Goal: Information Seeking & Learning: Check status

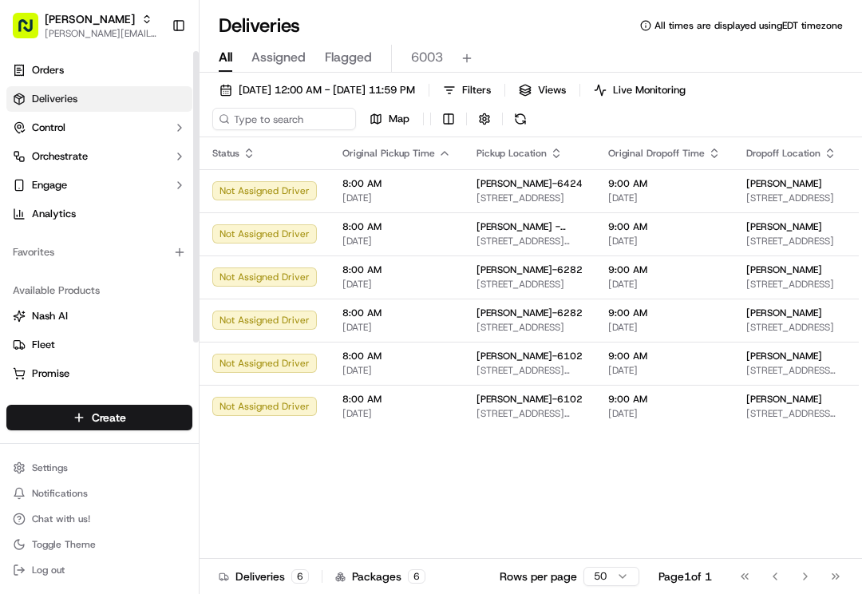
click at [70, 96] on span "Deliveries" at bounding box center [54, 99] width 45 height 14
click at [498, 85] on button "Filters" at bounding box center [467, 90] width 62 height 22
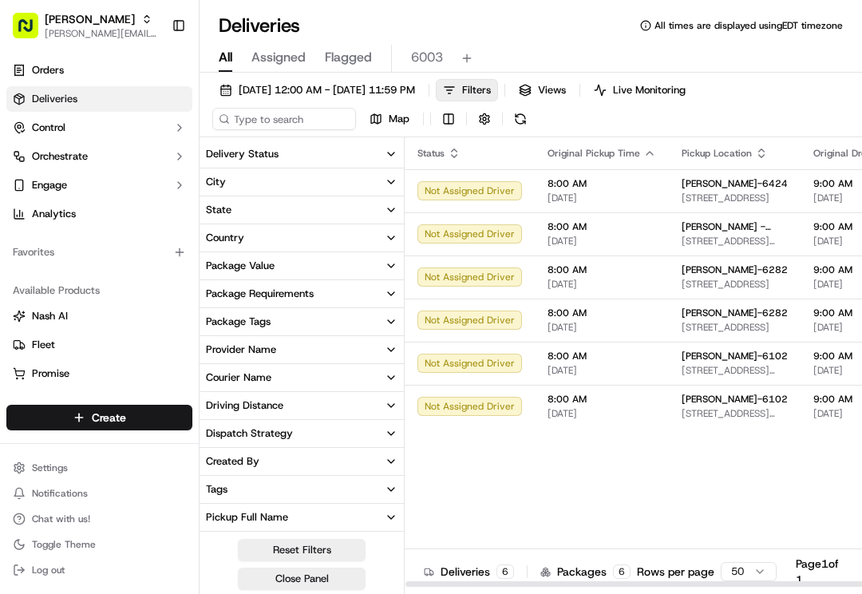
click at [519, 468] on div "Status Original Pickup Time Pickup Location Original Dropoff Time Dropoff Locat…" at bounding box center [804, 362] width 799 height 450
click at [725, 148] on span "Pickup Location" at bounding box center [716, 153] width 70 height 13
click at [289, 176] on button "City" at bounding box center [301, 181] width 204 height 27
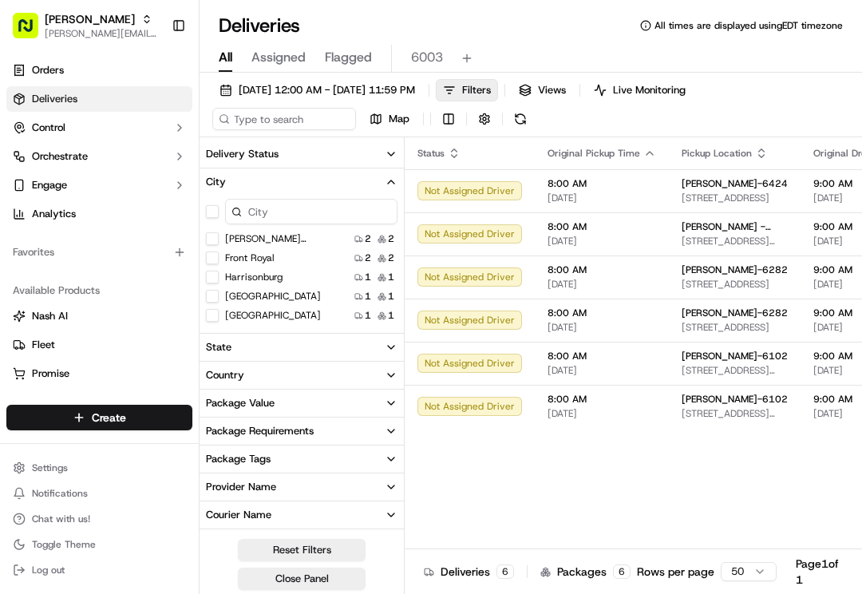
click at [288, 213] on input at bounding box center [311, 212] width 172 height 26
type input "c"
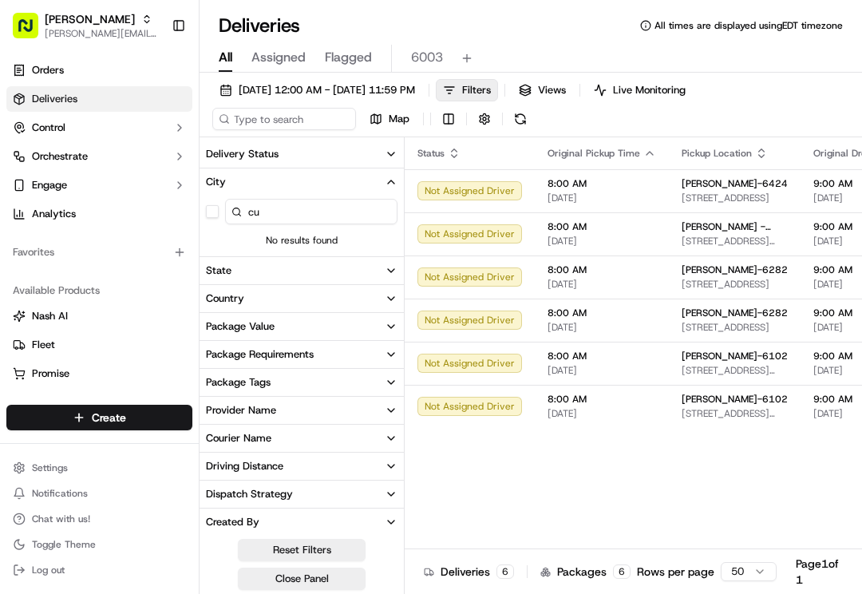
type input "c"
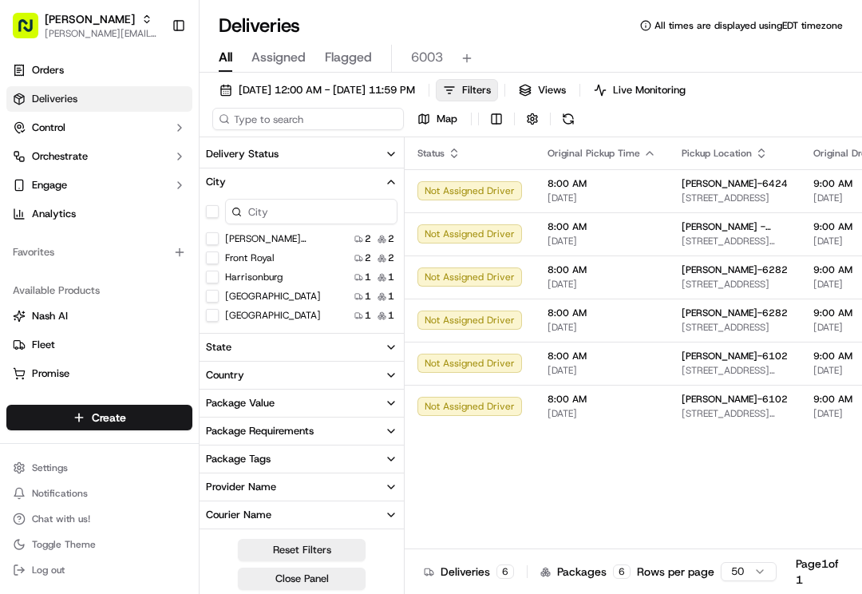
click at [297, 118] on input at bounding box center [307, 119] width 191 height 22
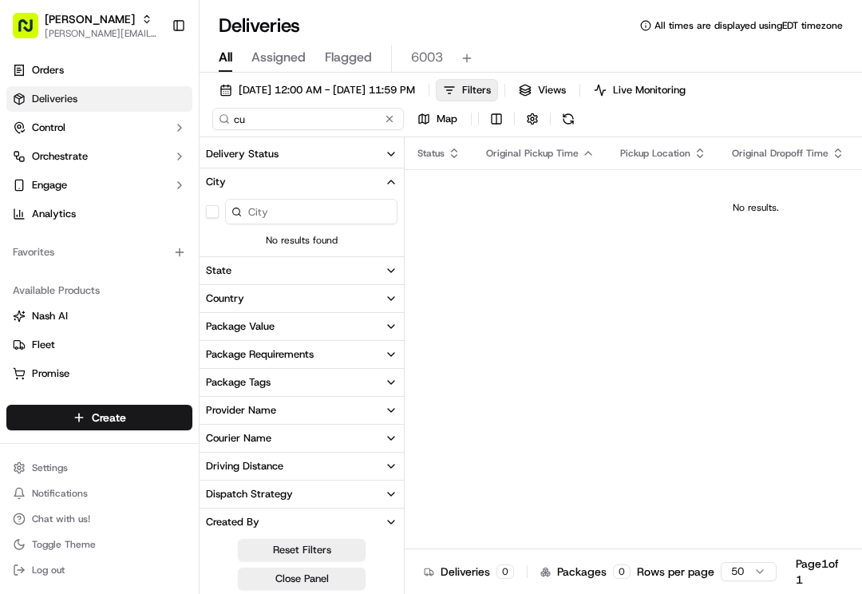
type input "c"
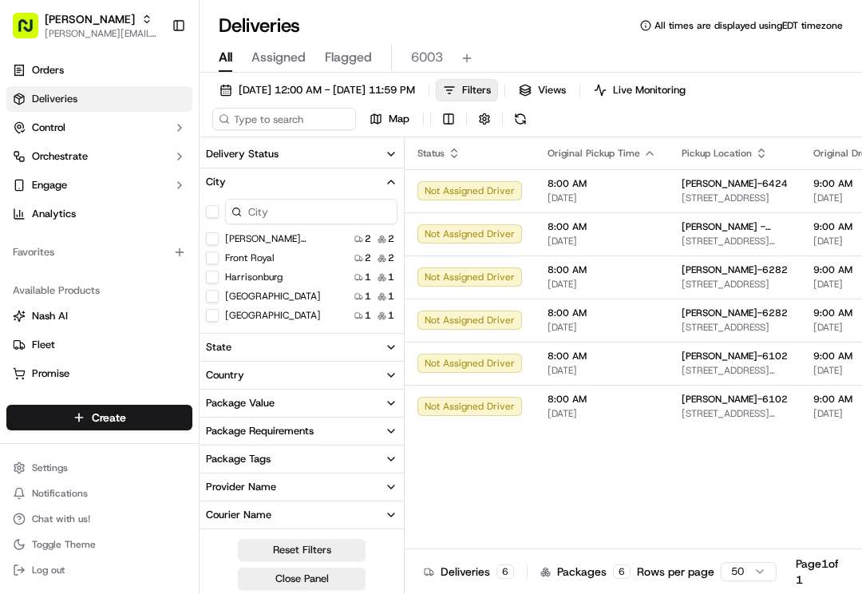
click at [239, 347] on button "State" at bounding box center [301, 347] width 204 height 27
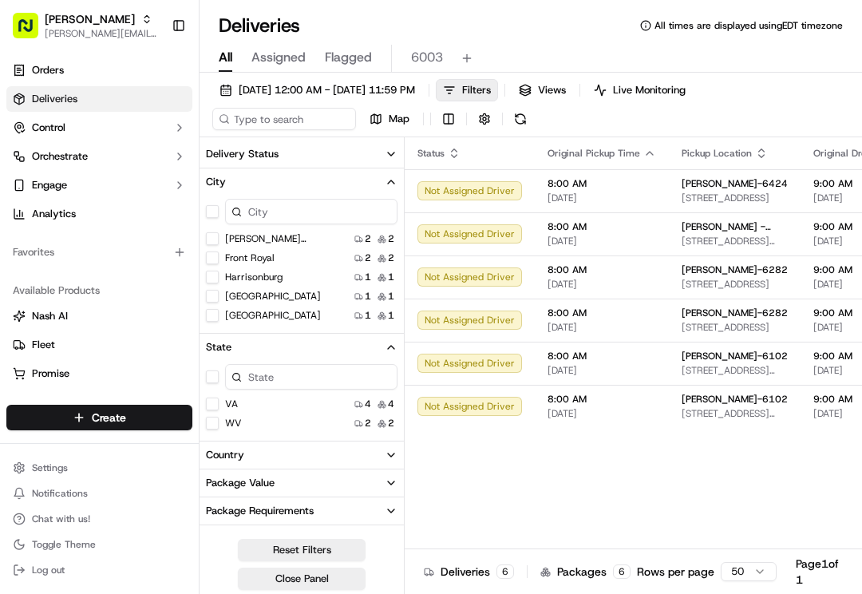
click at [270, 146] on button "Delivery Status" at bounding box center [301, 153] width 204 height 27
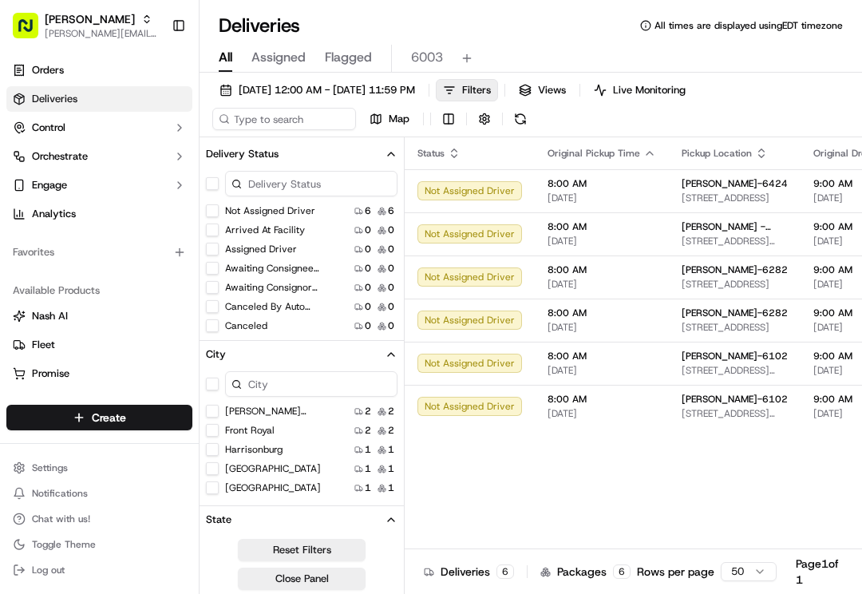
click at [270, 152] on div "Delivery Status" at bounding box center [242, 154] width 73 height 14
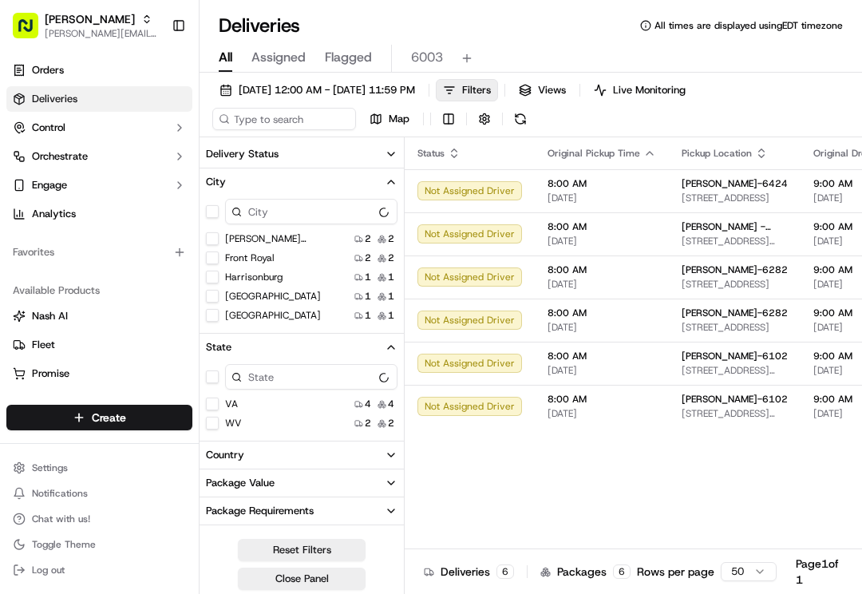
click at [261, 211] on input at bounding box center [311, 212] width 172 height 26
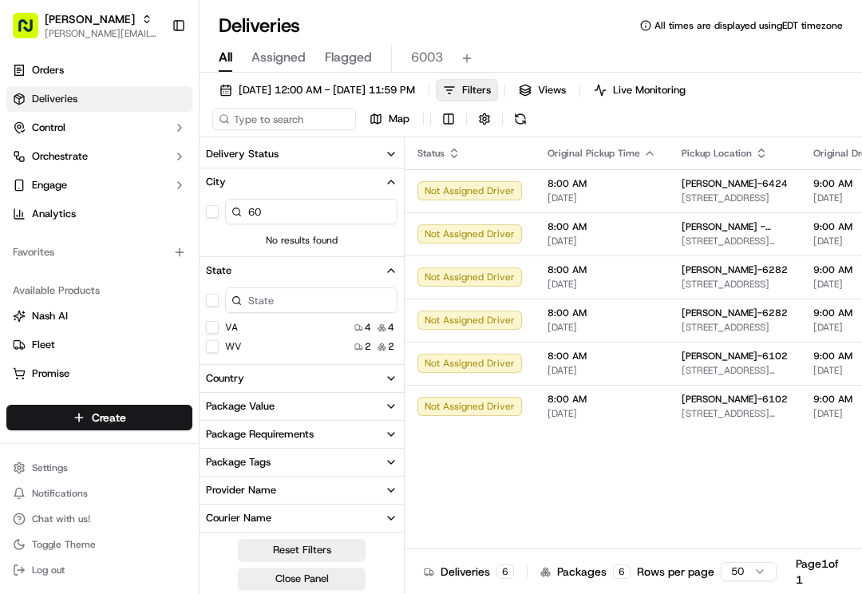
type input "6"
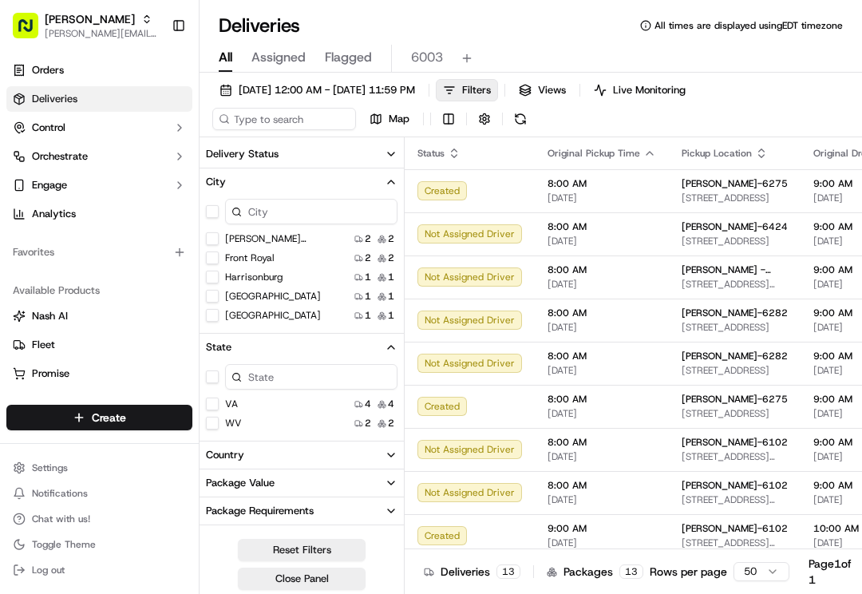
click at [389, 148] on icon "button" at bounding box center [391, 154] width 13 height 13
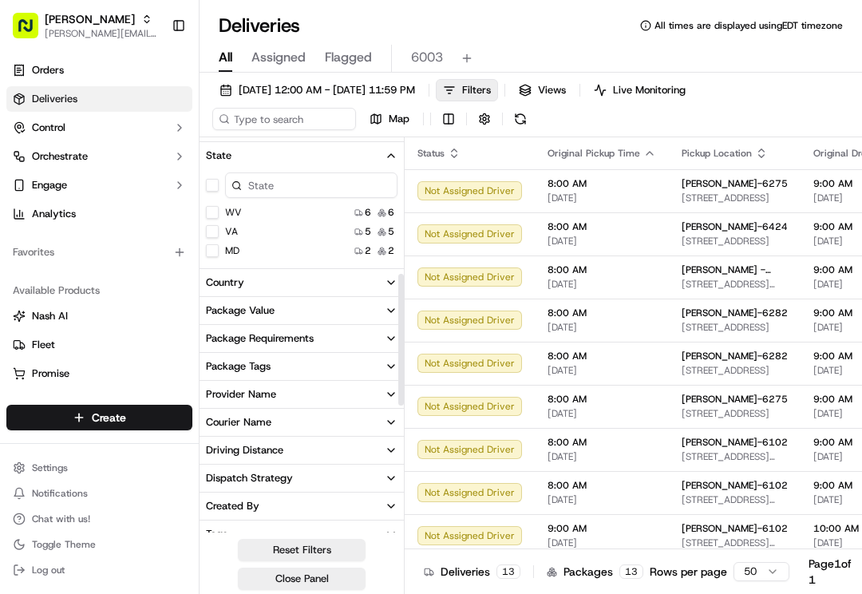
scroll to position [319, 0]
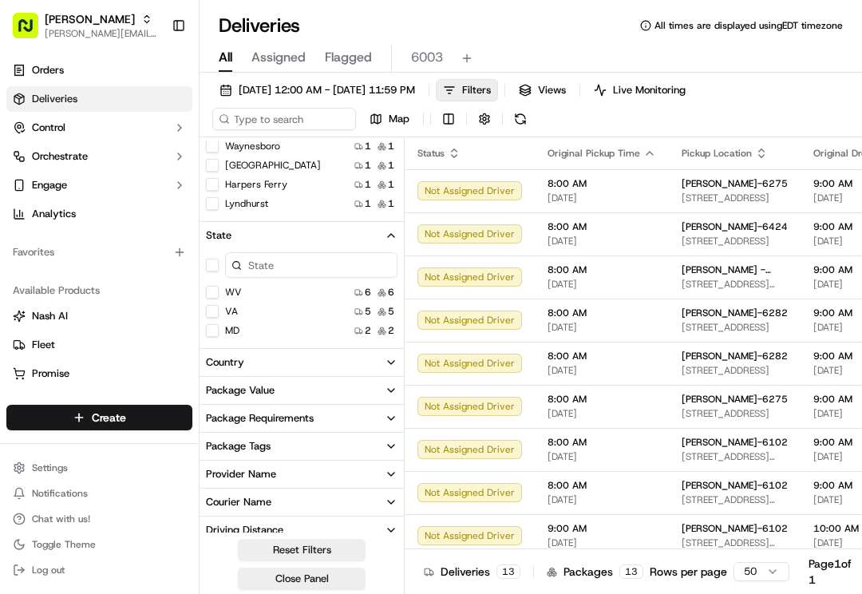
click at [215, 331] on button "MD" at bounding box center [212, 330] width 13 height 13
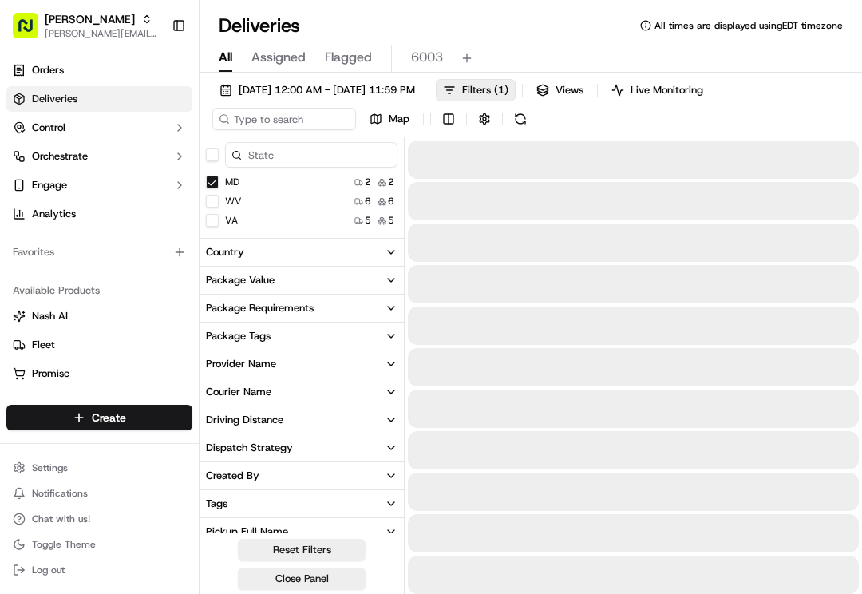
scroll to position [380, 0]
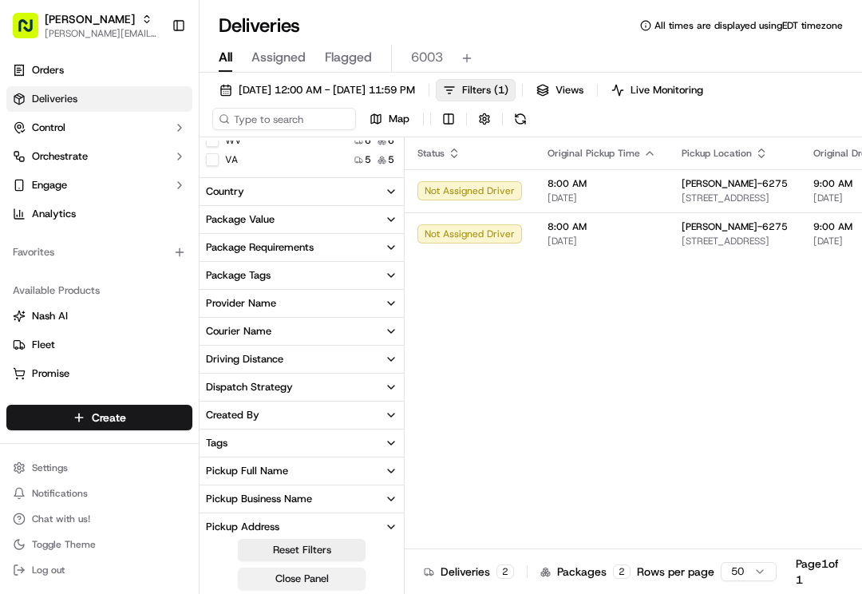
click at [327, 574] on button "Close Panel" at bounding box center [302, 578] width 128 height 22
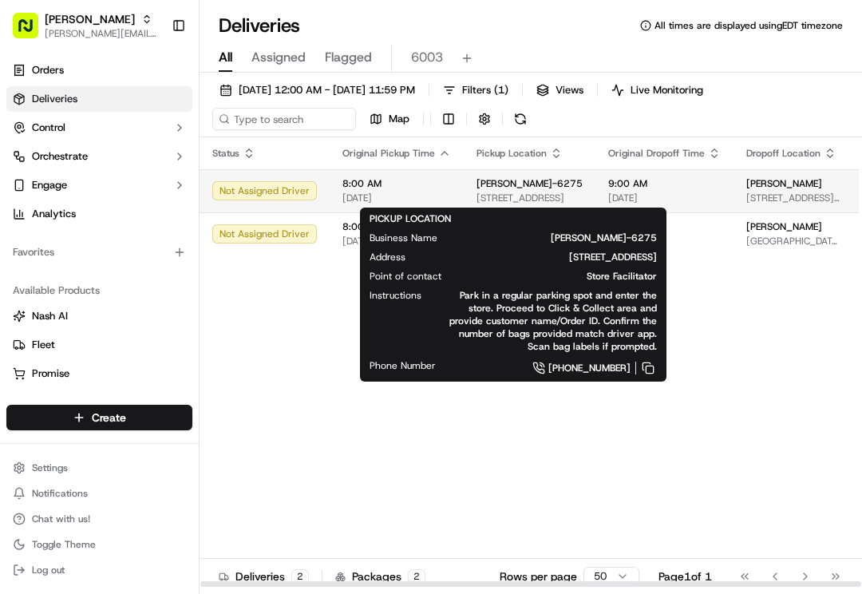
click at [476, 188] on span "[PERSON_NAME]-6275" at bounding box center [529, 183] width 106 height 13
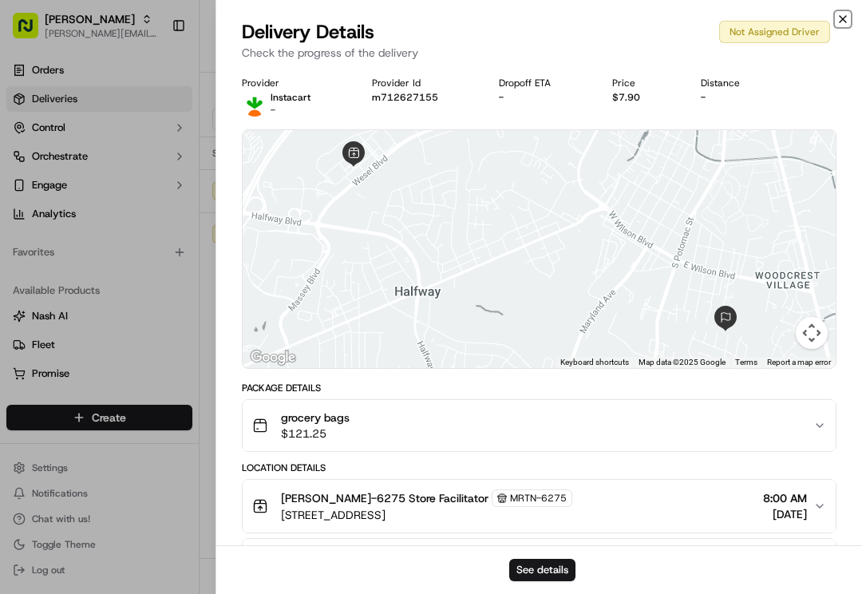
click at [837, 21] on icon "button" at bounding box center [842, 19] width 13 height 13
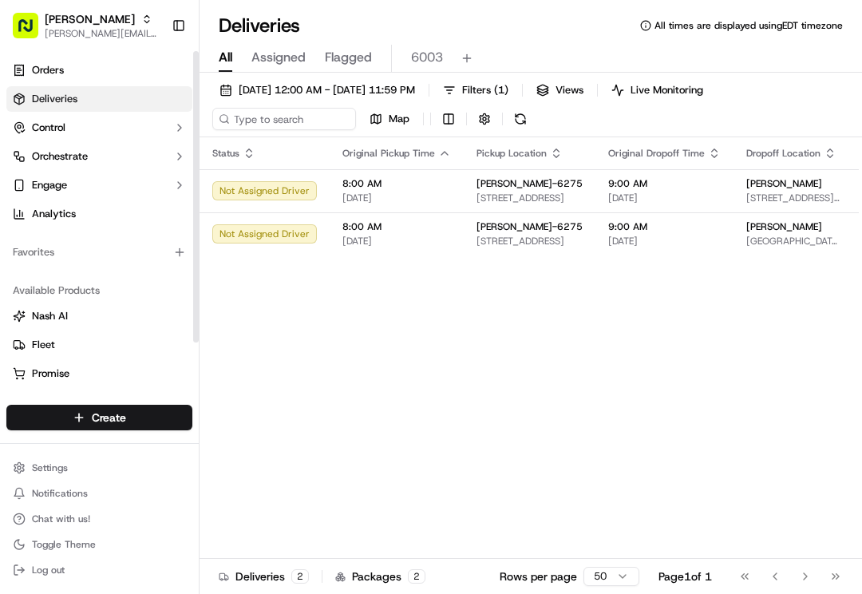
click at [138, 105] on link "Deliveries" at bounding box center [99, 99] width 186 height 26
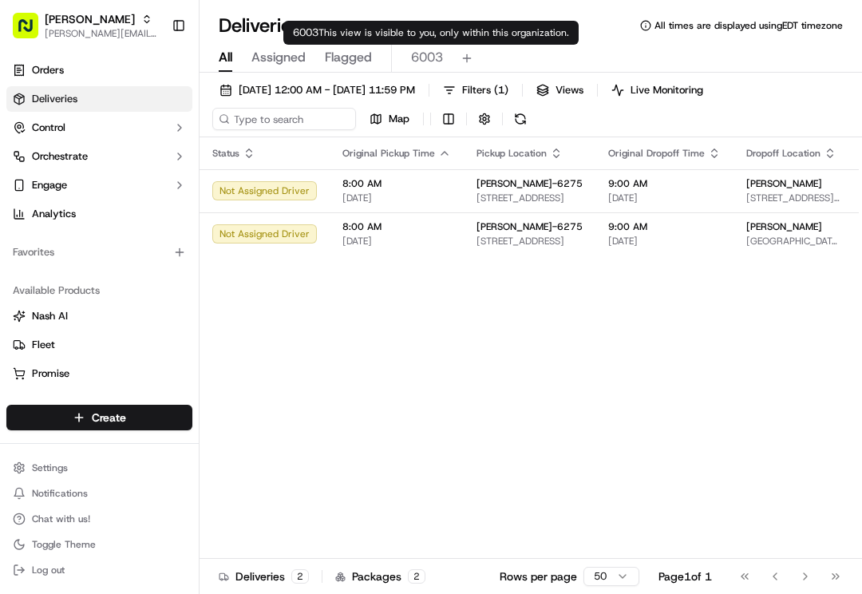
click at [425, 55] on span "6003" at bounding box center [427, 57] width 32 height 19
